Goal: Transaction & Acquisition: Purchase product/service

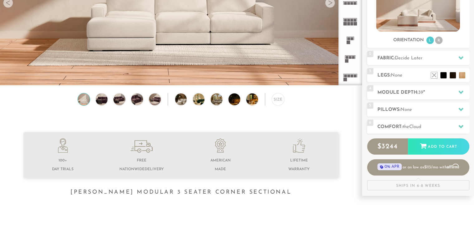
scroll to position [78, 0]
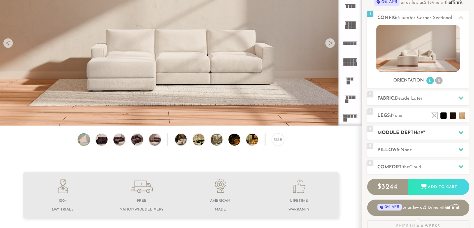
click at [464, 131] on div at bounding box center [460, 132] width 13 height 13
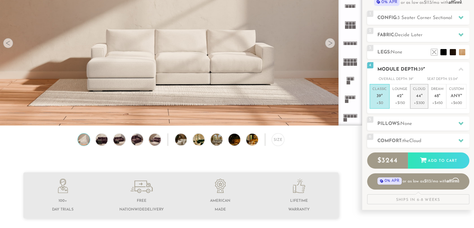
click at [420, 100] on p "+$300" at bounding box center [419, 103] width 12 height 6
click at [463, 126] on div at bounding box center [460, 123] width 13 height 13
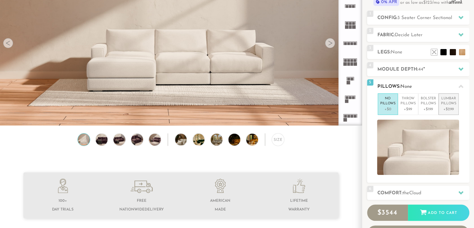
click at [444, 109] on p "+$299" at bounding box center [448, 109] width 15 height 6
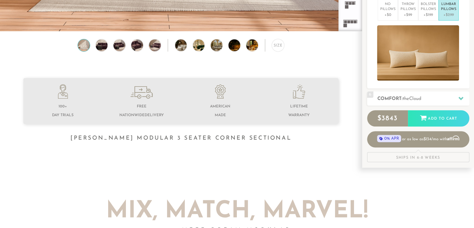
scroll to position [204, 0]
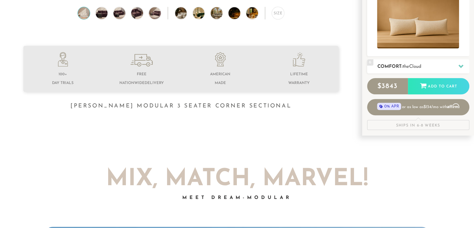
click at [459, 67] on icon at bounding box center [460, 66] width 5 height 5
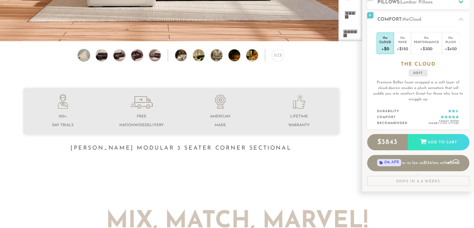
scroll to position [186, 0]
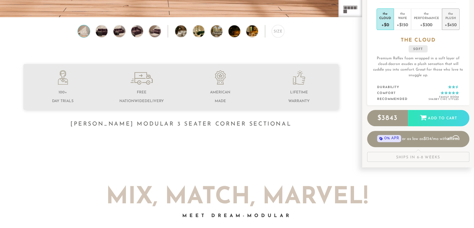
click at [453, 18] on div "Plush" at bounding box center [451, 18] width 12 height 4
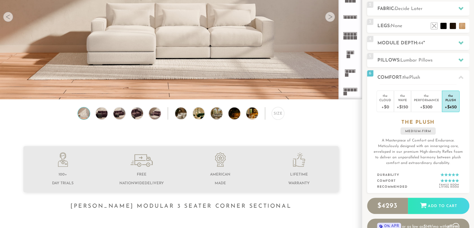
scroll to position [64, 0]
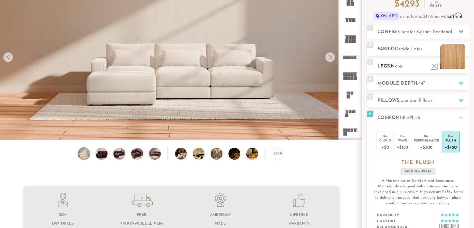
click at [458, 62] on li at bounding box center [452, 56] width 25 height 25
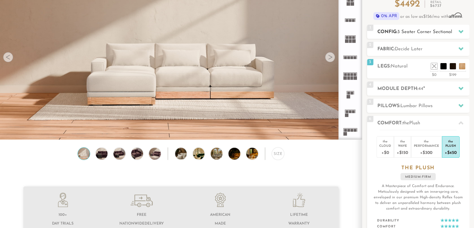
click at [459, 29] on icon at bounding box center [460, 31] width 5 height 5
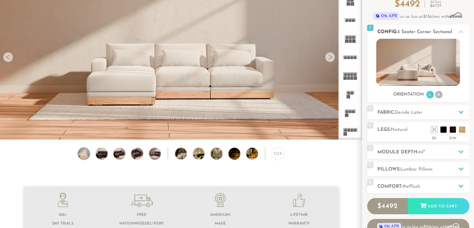
click at [439, 92] on li "R" at bounding box center [438, 94] width 7 height 7
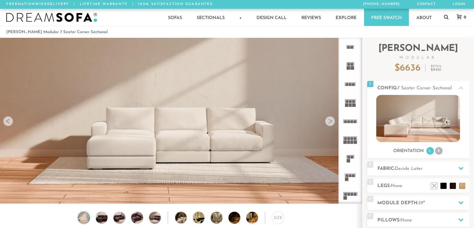
scroll to position [6933, 469]
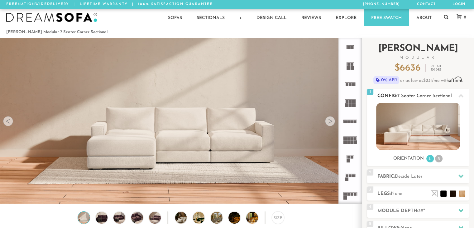
click at [439, 157] on li "R" at bounding box center [438, 158] width 7 height 7
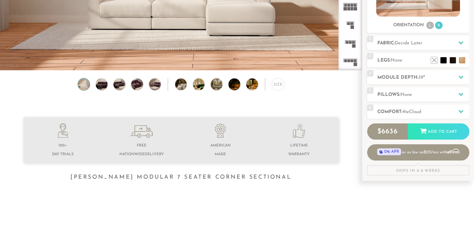
scroll to position [0, 0]
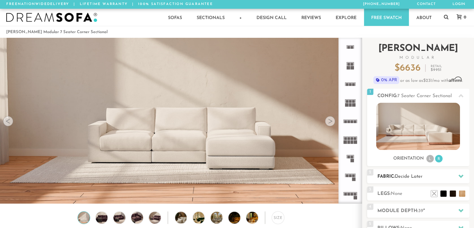
click at [451, 174] on h2 "Fabric: Decide Later" at bounding box center [423, 176] width 92 height 7
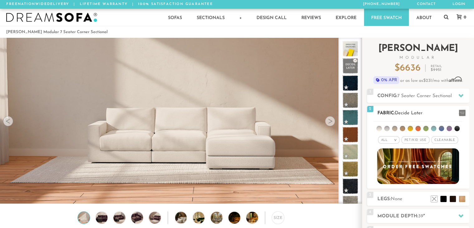
click at [446, 140] on span "Cleanable x" at bounding box center [444, 139] width 27 height 7
click at [445, 140] on span "Cleanable x" at bounding box center [444, 139] width 31 height 7
click at [394, 127] on li at bounding box center [394, 128] width 5 height 5
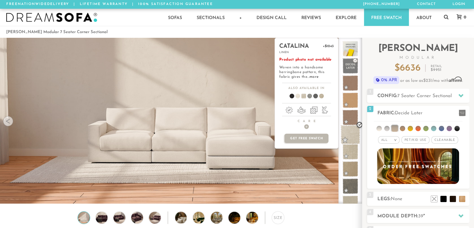
click at [355, 137] on span at bounding box center [351, 135] width 20 height 20
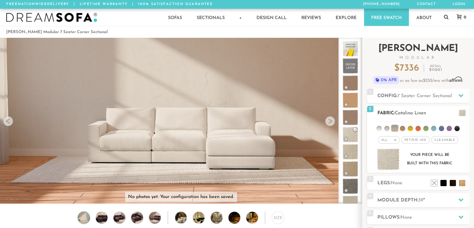
click at [380, 127] on li at bounding box center [378, 128] width 5 height 5
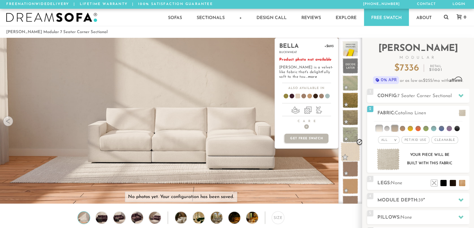
click at [346, 151] on span at bounding box center [351, 152] width 20 height 20
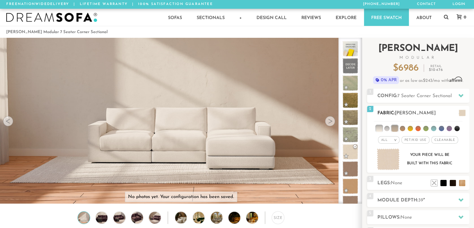
click at [462, 117] on div at bounding box center [460, 112] width 13 height 13
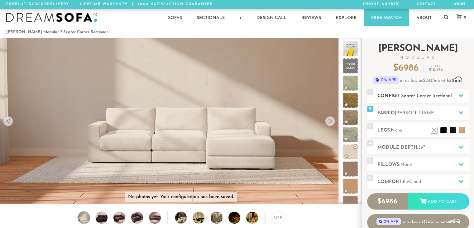
click at [440, 96] on span "7 Seater Corner Sectional" at bounding box center [424, 95] width 55 height 5
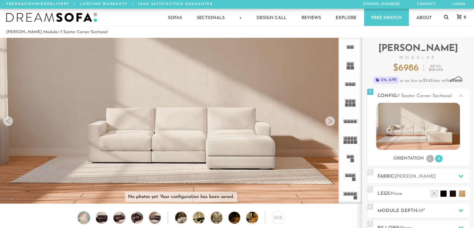
click at [330, 121] on div at bounding box center [330, 121] width 10 height 10
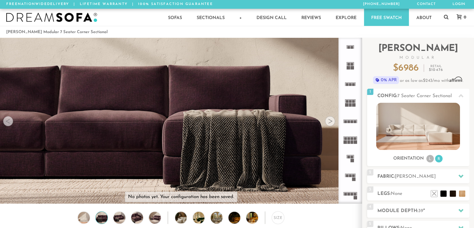
click at [331, 122] on div at bounding box center [330, 121] width 10 height 10
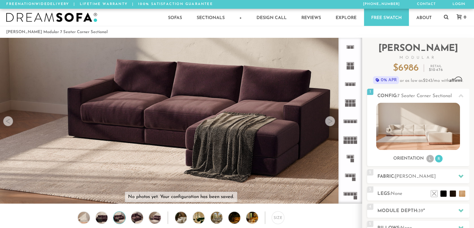
click at [331, 122] on div at bounding box center [330, 121] width 10 height 10
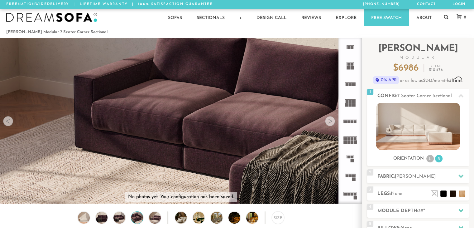
click at [331, 122] on div at bounding box center [330, 121] width 10 height 10
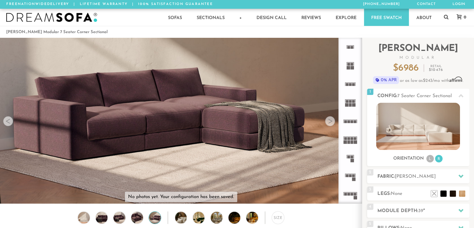
click at [331, 122] on div at bounding box center [330, 121] width 10 height 10
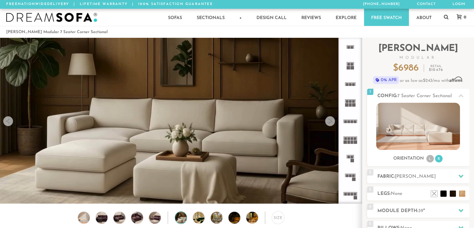
scroll to position [199, 0]
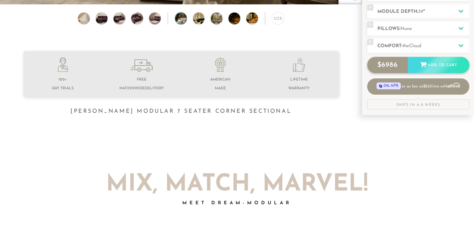
click at [449, 62] on div "Add to Cart" at bounding box center [438, 65] width 61 height 17
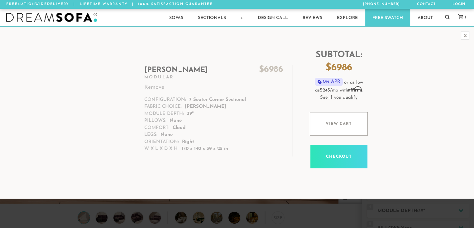
click at [165, 74] on h2 "[PERSON_NAME] $ 6986" at bounding box center [213, 70] width 139 height 10
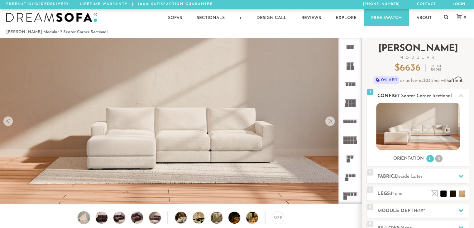
click at [437, 157] on li "R" at bounding box center [438, 158] width 7 height 7
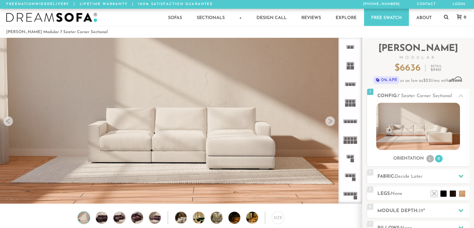
click at [354, 194] on rect at bounding box center [355, 194] width 3 height 3
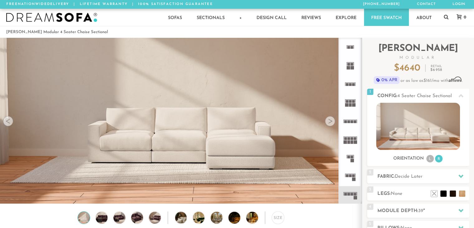
click at [353, 181] on icon at bounding box center [350, 176] width 18 height 18
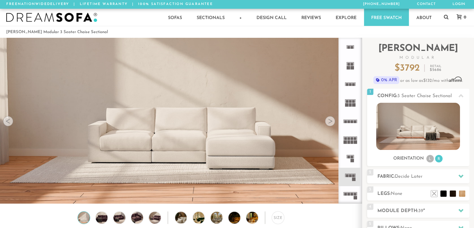
click at [355, 102] on icon at bounding box center [350, 102] width 18 height 18
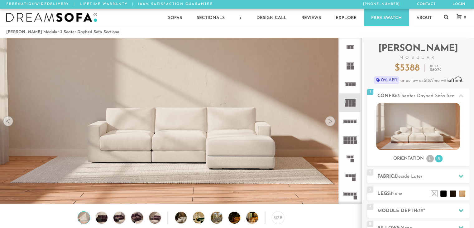
click at [352, 84] on rect at bounding box center [353, 84] width 3 height 3
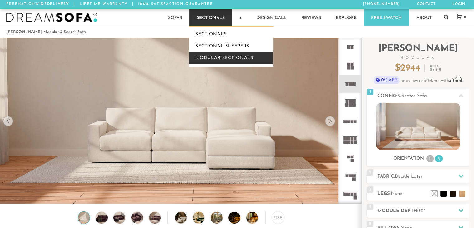
click at [229, 55] on link "Modular Sectionals" at bounding box center [231, 58] width 84 height 12
